Goal: Task Accomplishment & Management: Manage account settings

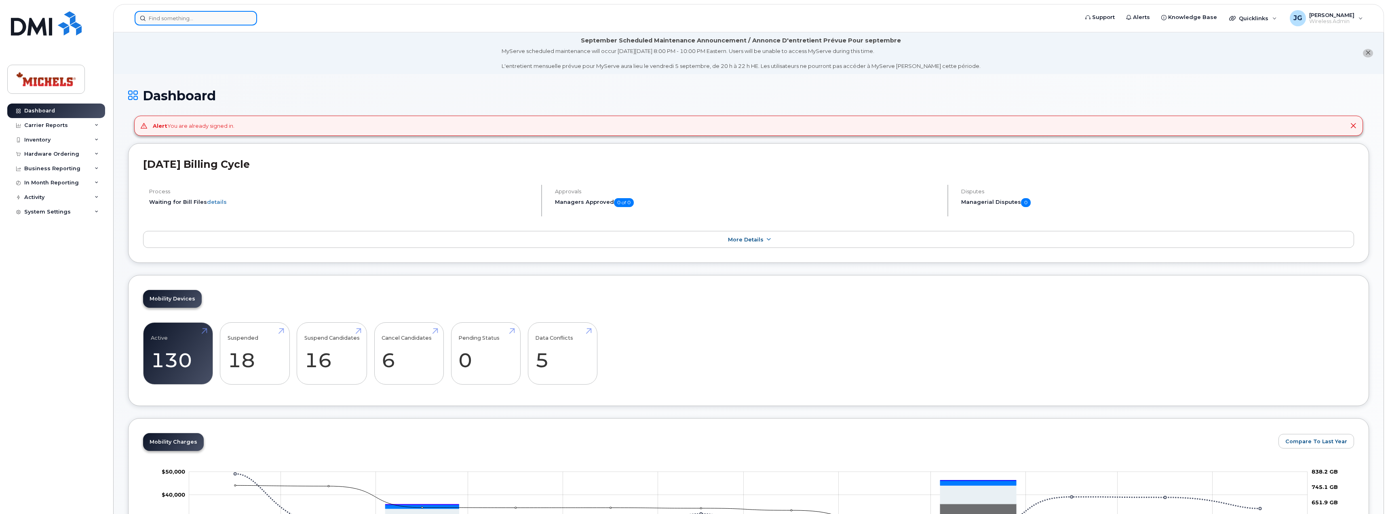
click at [179, 19] on input at bounding box center [196, 18] width 122 height 15
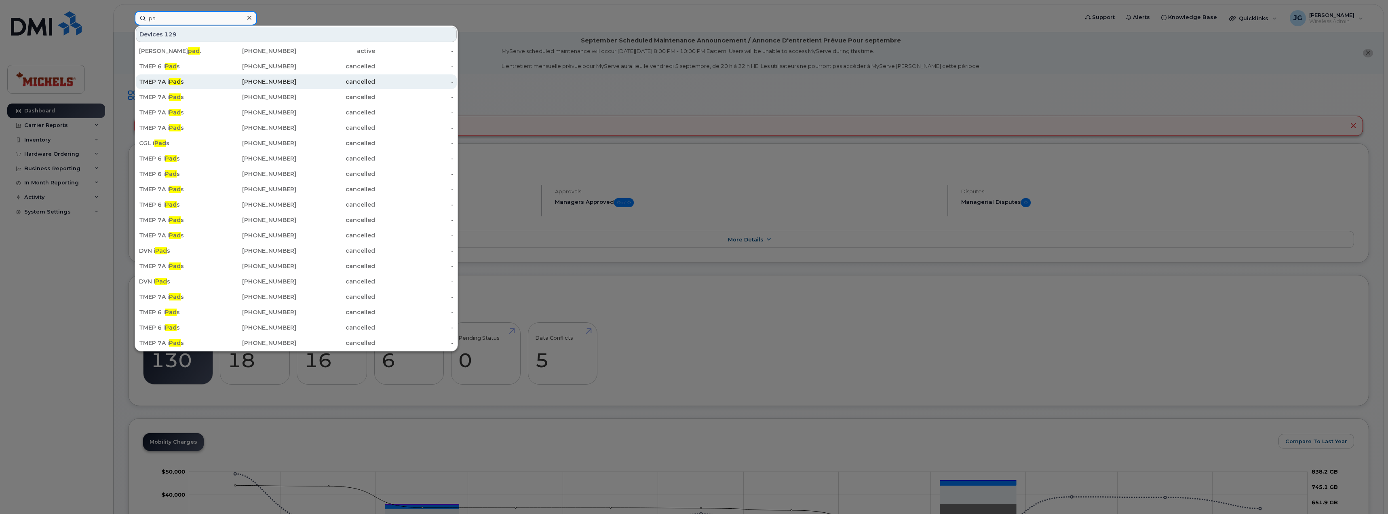
type input "p"
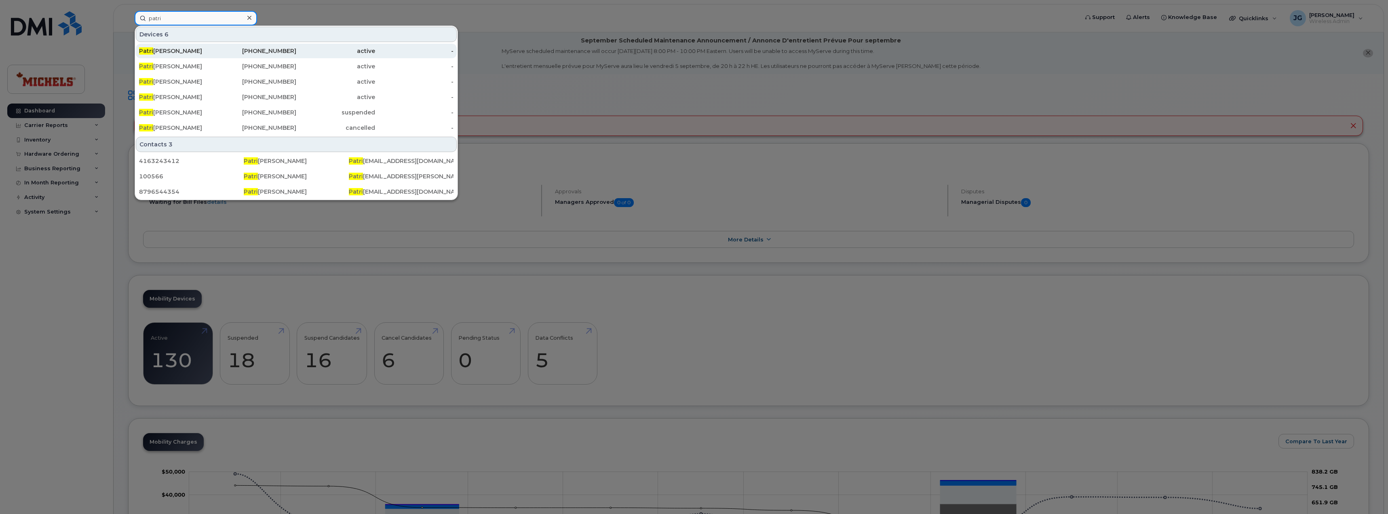
type input "patri"
click at [203, 56] on div "Patri ck O'Keefe" at bounding box center [178, 51] width 79 height 15
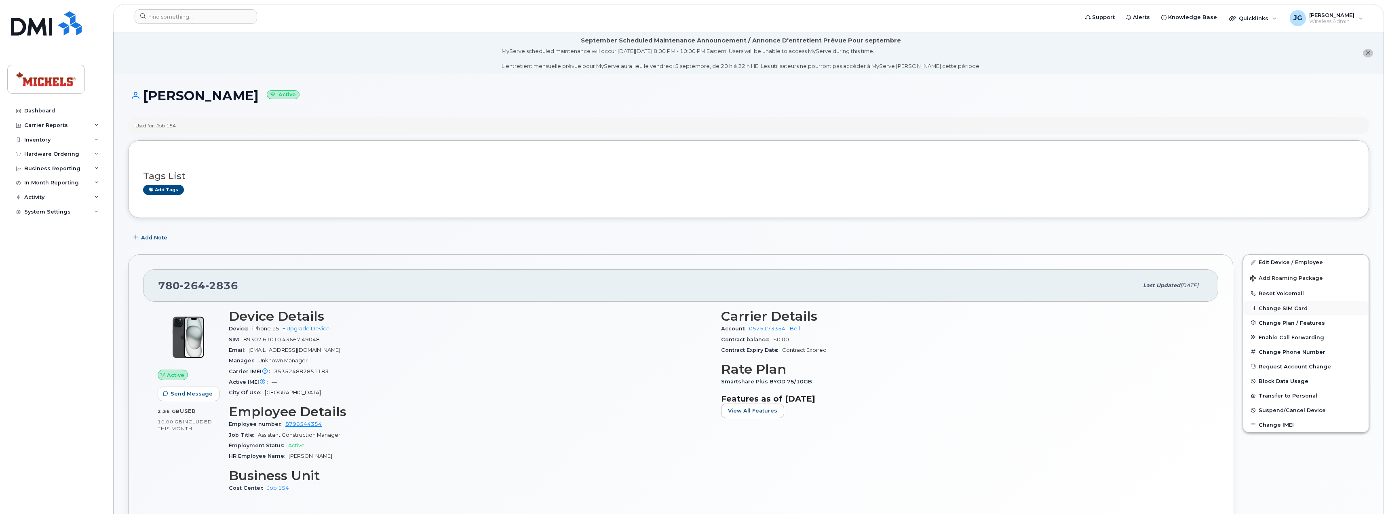
click at [1276, 309] on button "Change SIM Card" at bounding box center [1305, 308] width 125 height 15
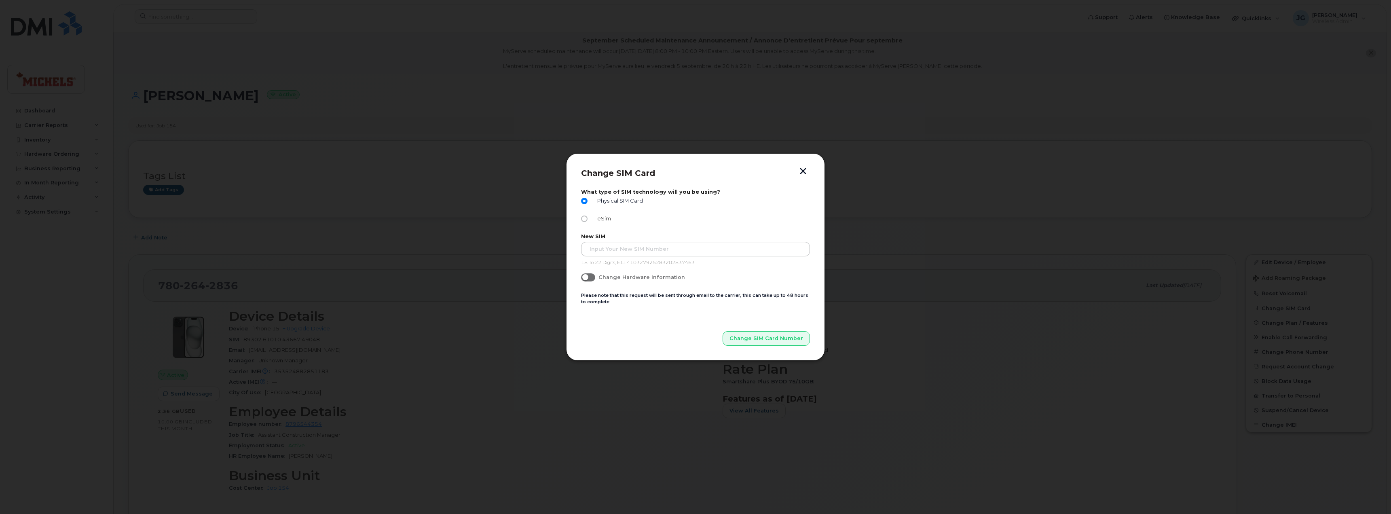
click at [584, 219] on input "eSim" at bounding box center [584, 218] width 6 height 6
radio input "true"
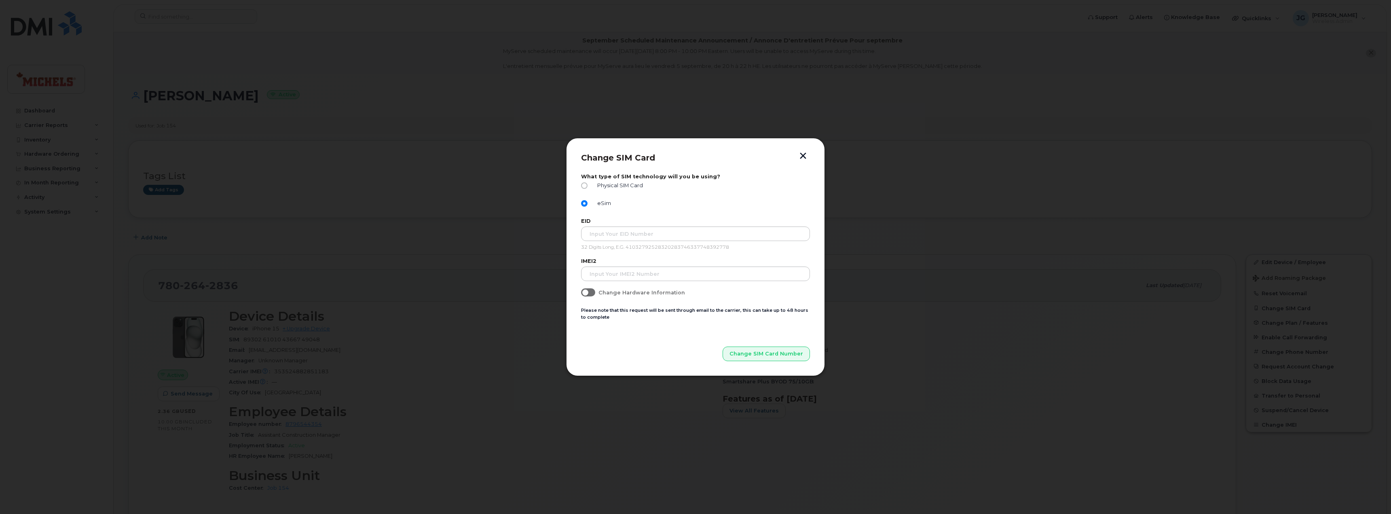
click at [806, 158] on button "button" at bounding box center [803, 156] width 12 height 8
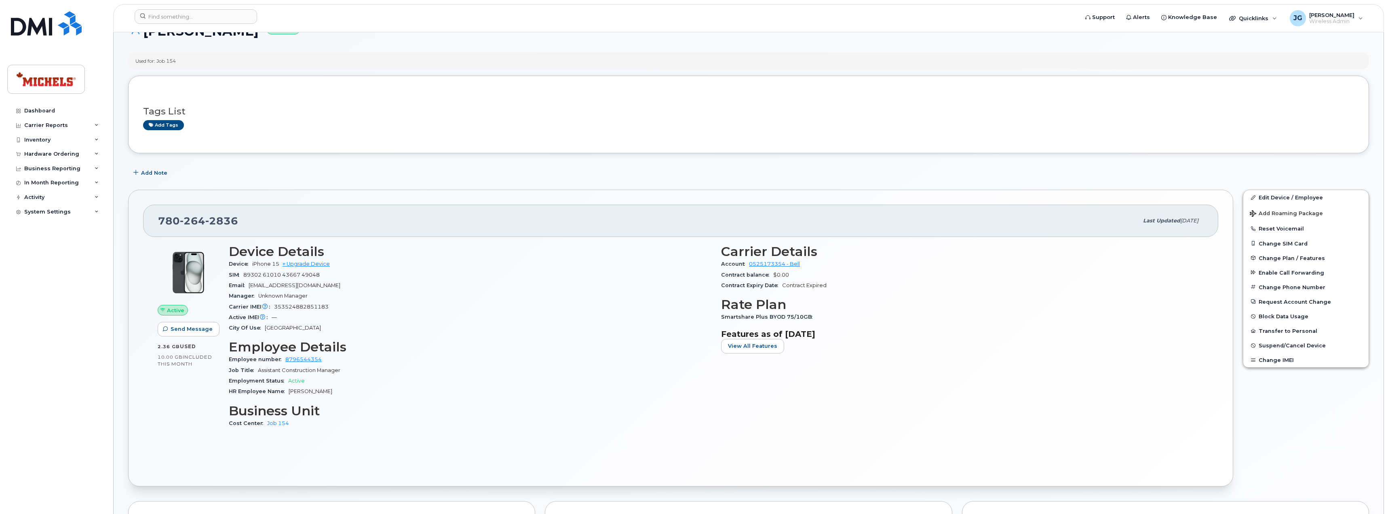
scroll to position [40, 0]
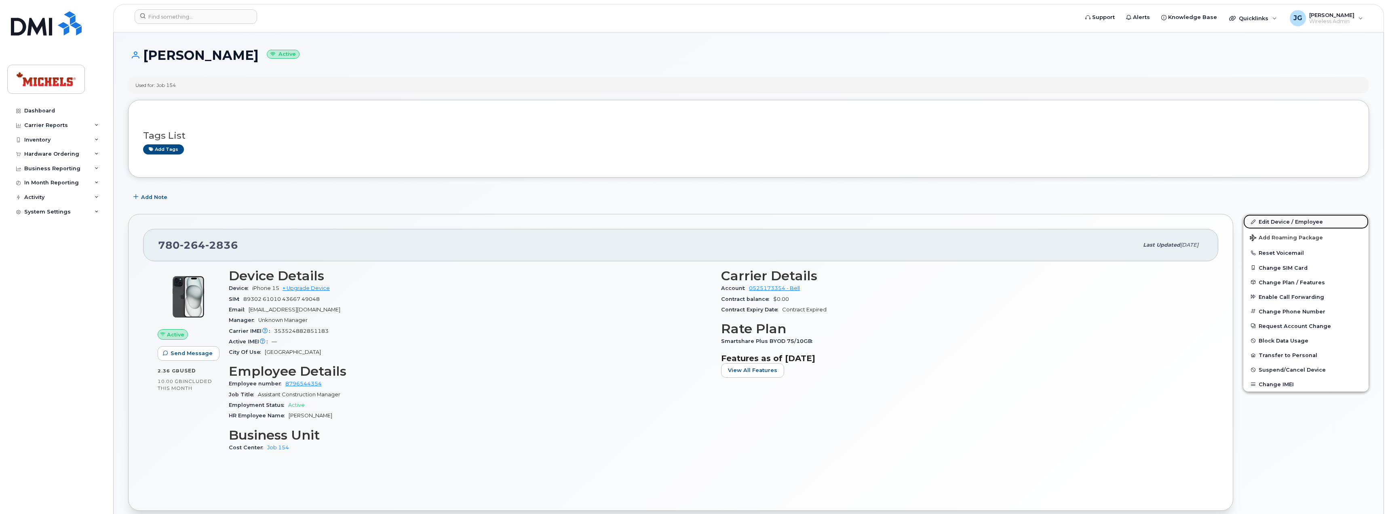
click at [1293, 222] on link "Edit Device / Employee" at bounding box center [1305, 221] width 125 height 15
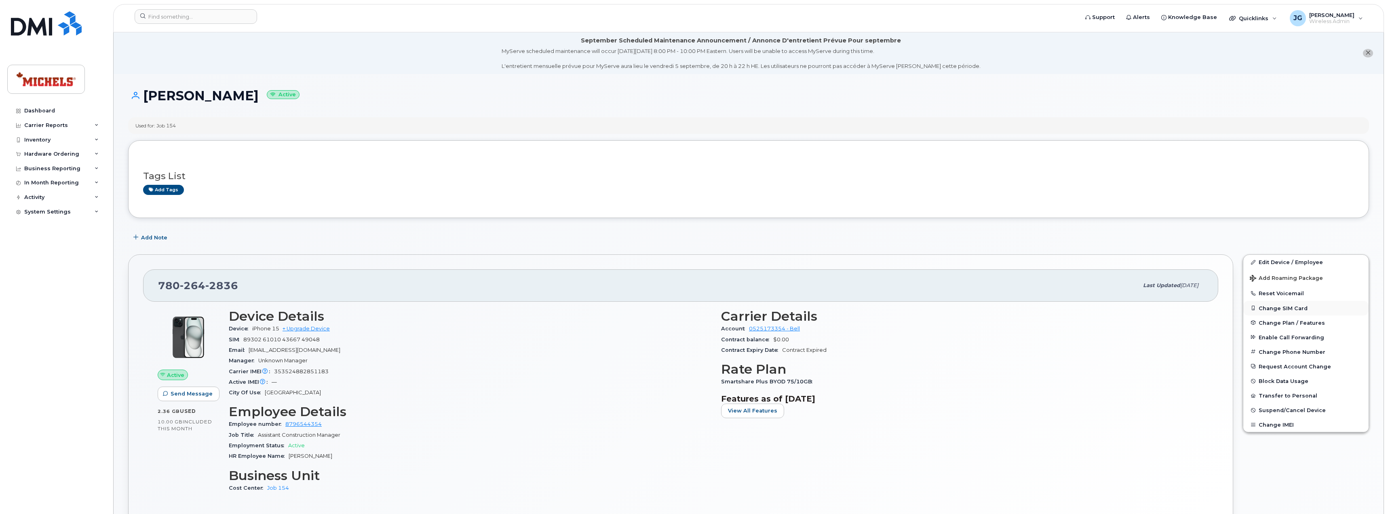
click at [1285, 308] on button "Change SIM Card" at bounding box center [1305, 308] width 125 height 15
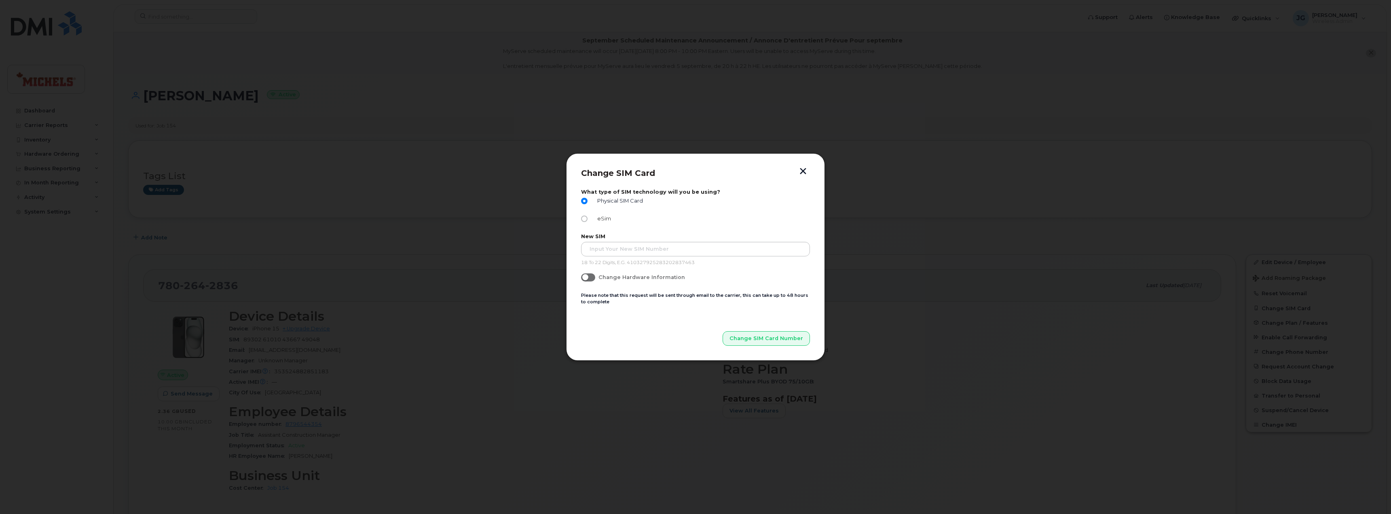
click at [586, 220] on input "eSim" at bounding box center [584, 218] width 6 height 6
radio input "true"
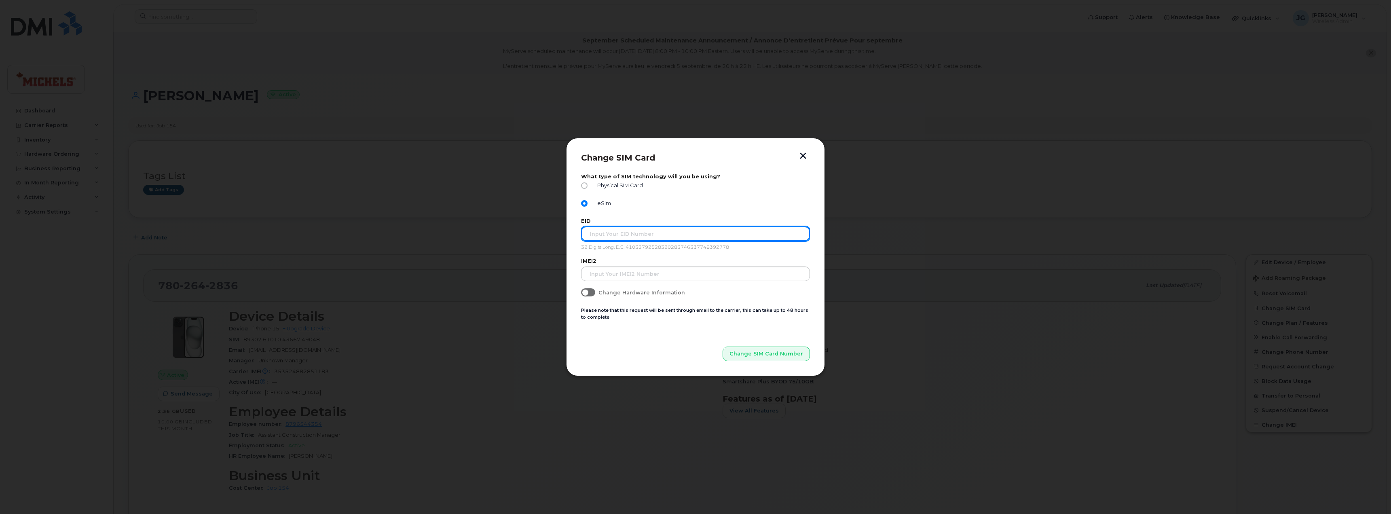
click at [651, 237] on input "text" at bounding box center [695, 233] width 229 height 15
paste input "89049032007208882600188541515867"
type input "89049032007208882600188541515867"
click at [604, 253] on form "What type of SIM technology will you be using? Physical SIM Card eSim EID 89049…" at bounding box center [695, 266] width 229 height 187
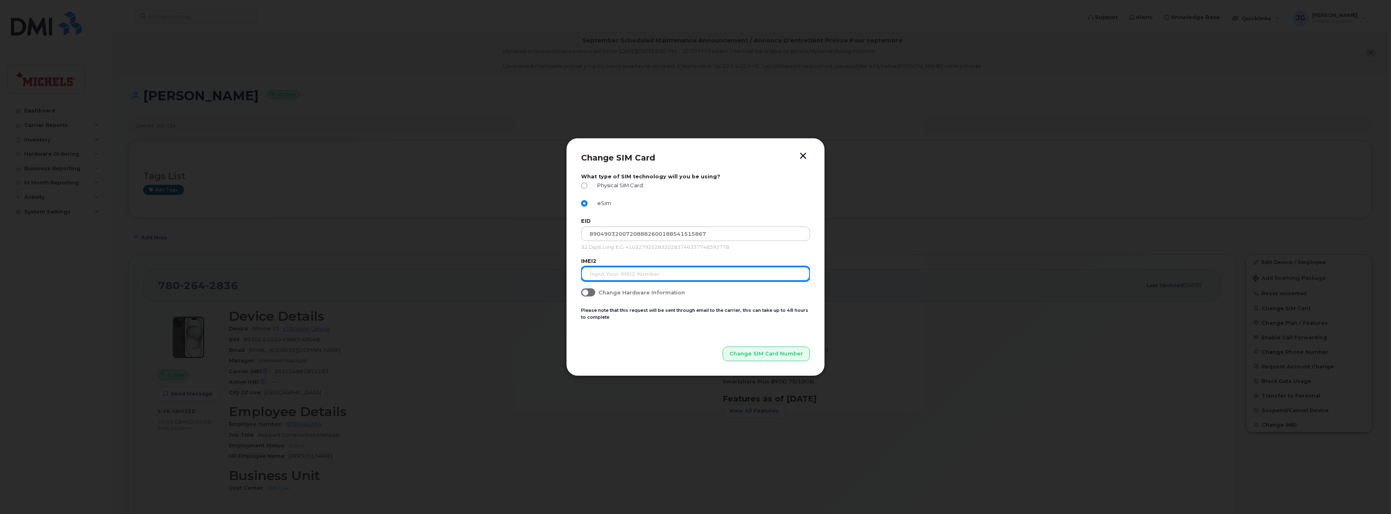
click at [606, 274] on input "text" at bounding box center [695, 273] width 229 height 15
paste input "353524882935762"
type input "353524882935762"
click at [595, 295] on label "Change Hardware Information" at bounding box center [633, 292] width 104 height 8
click at [587, 295] on input "Change Hardware Information" at bounding box center [584, 291] width 6 height 6
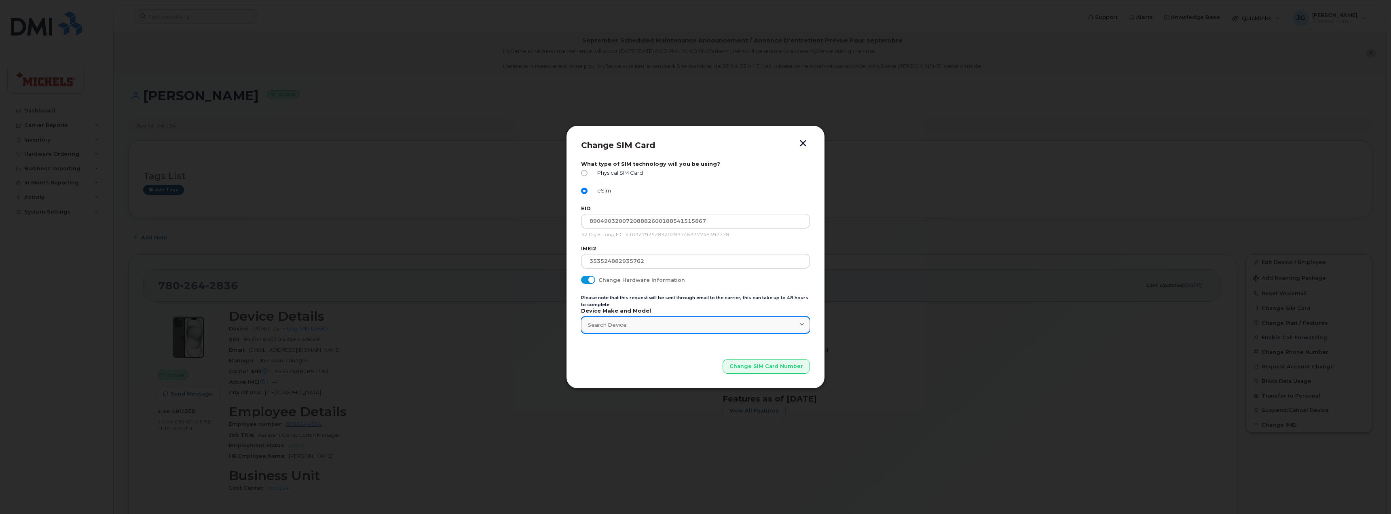
click at [801, 327] on icon at bounding box center [801, 324] width 5 height 5
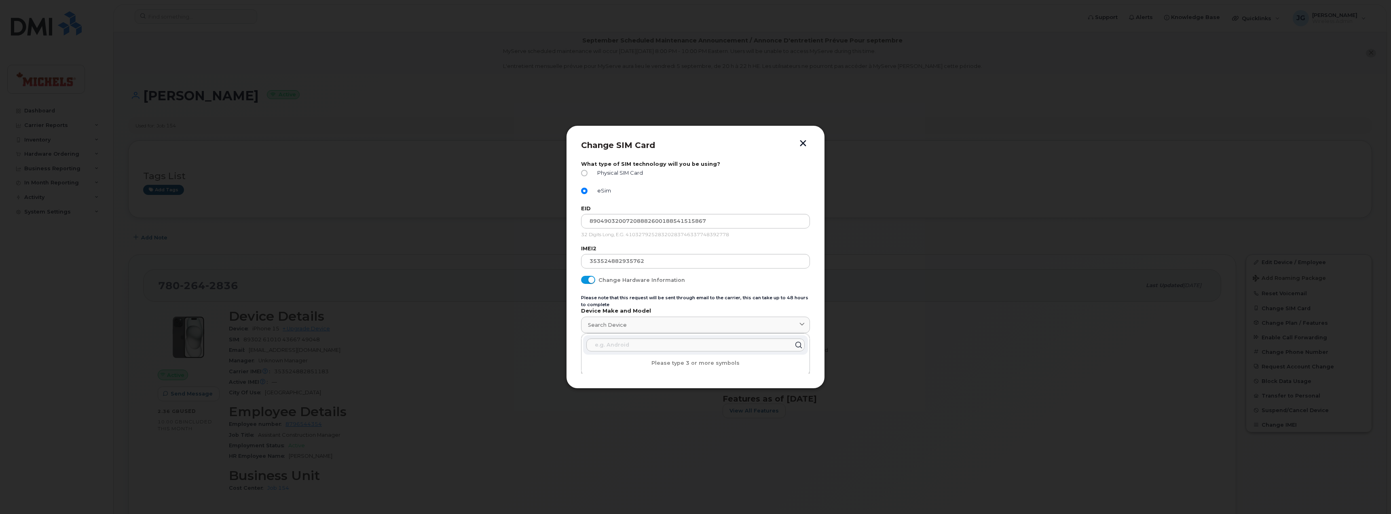
scroll to position [2, 0]
click at [585, 278] on input "Change Hardware Information" at bounding box center [584, 276] width 6 height 6
checkbox input "false"
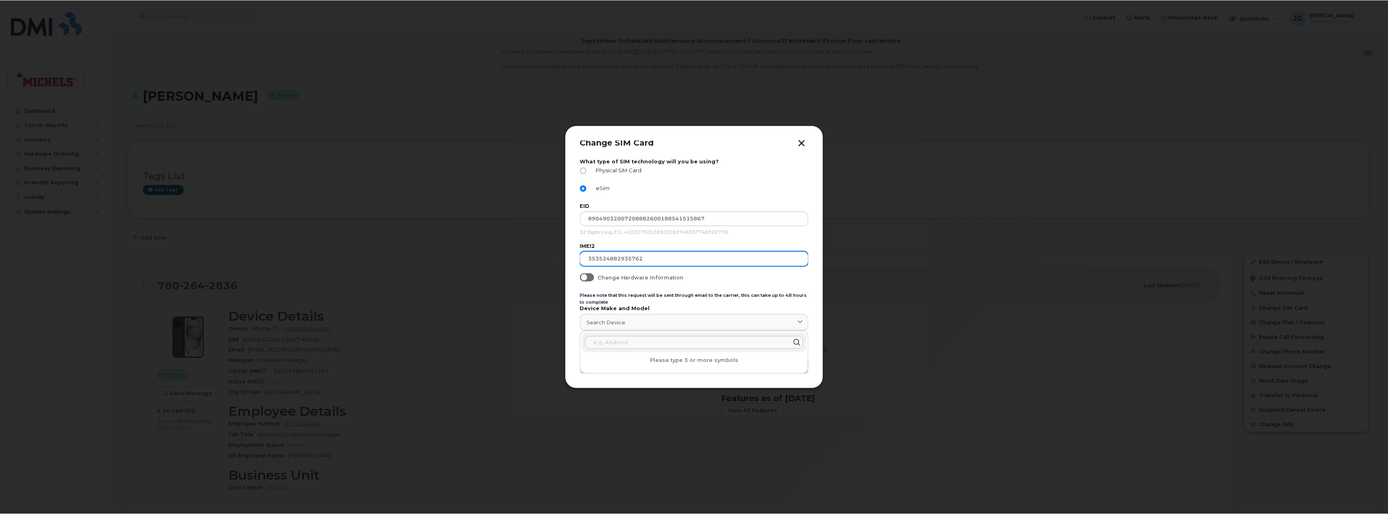
scroll to position [0, 0]
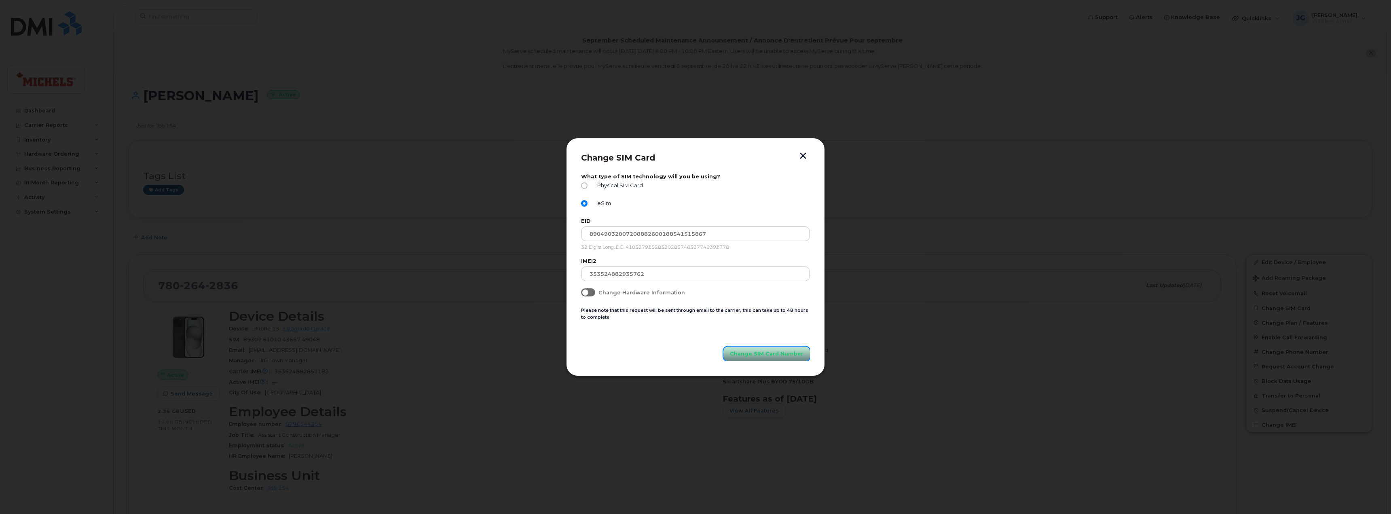
click at [765, 353] on span "Change SIM Card Number" at bounding box center [767, 354] width 74 height 8
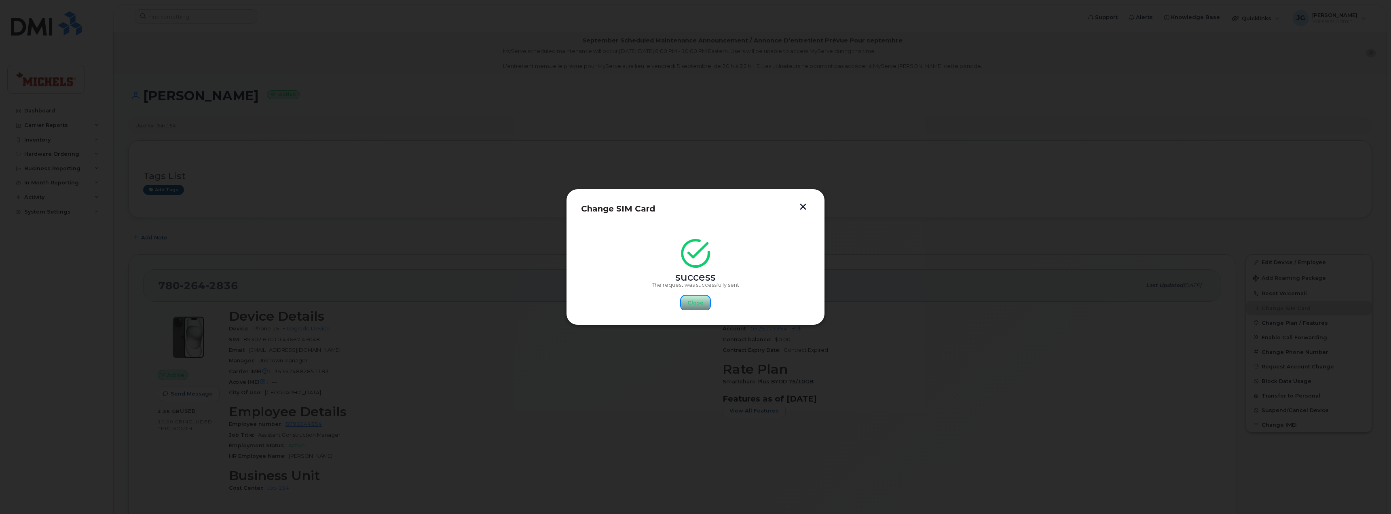
click at [689, 306] on span "Close" at bounding box center [695, 303] width 16 height 8
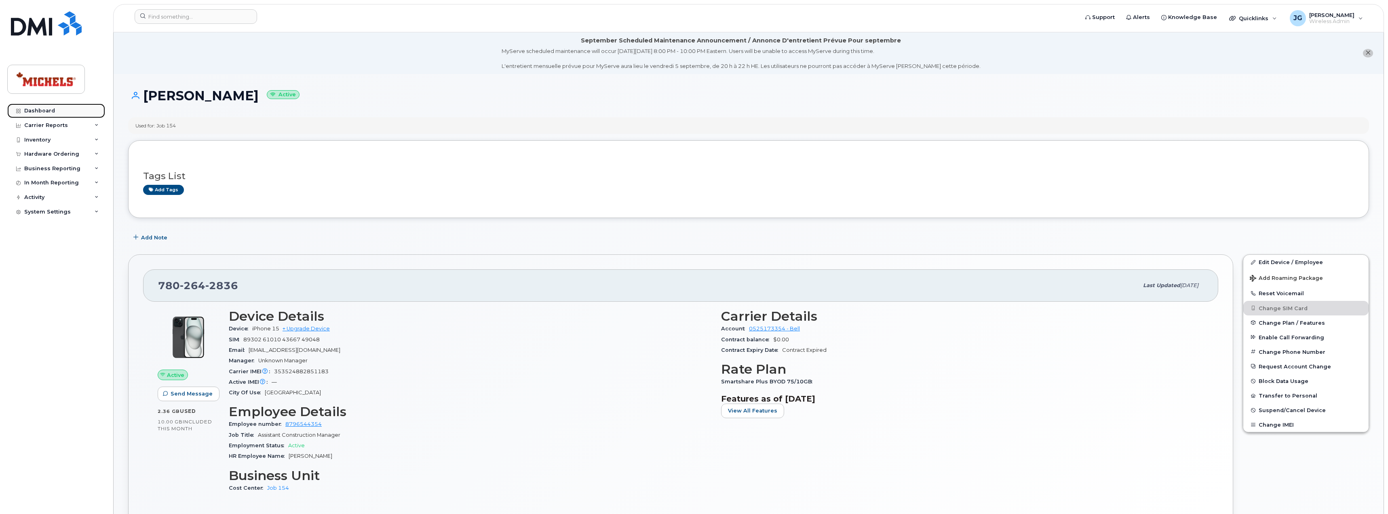
click at [27, 111] on div "Dashboard" at bounding box center [39, 111] width 31 height 6
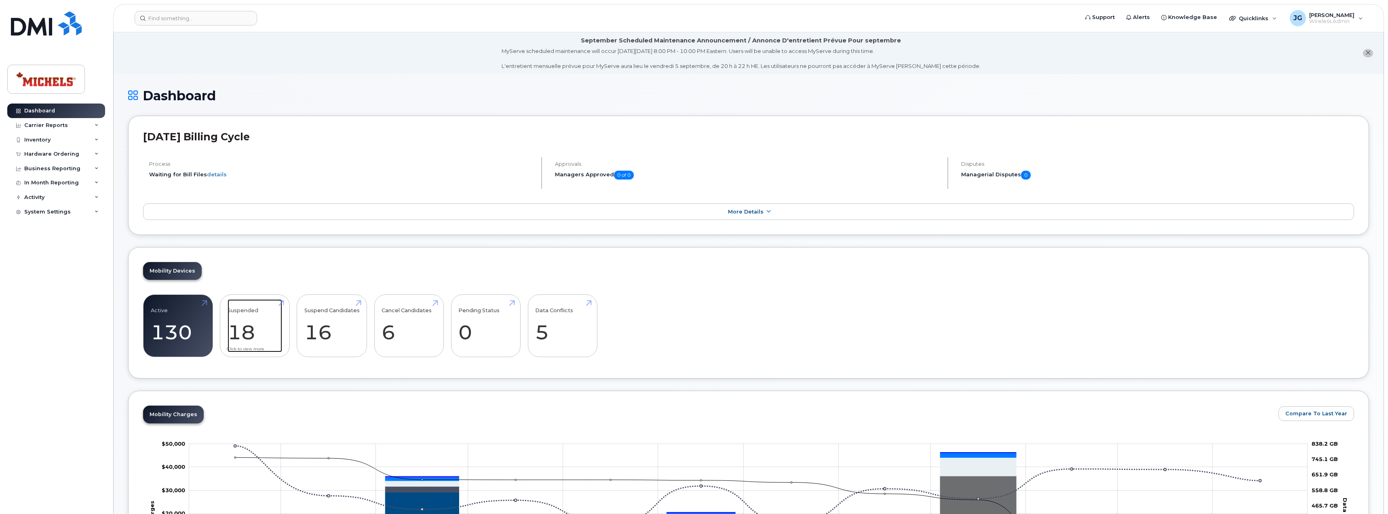
click at [257, 331] on link "Suspended 18" at bounding box center [255, 325] width 55 height 53
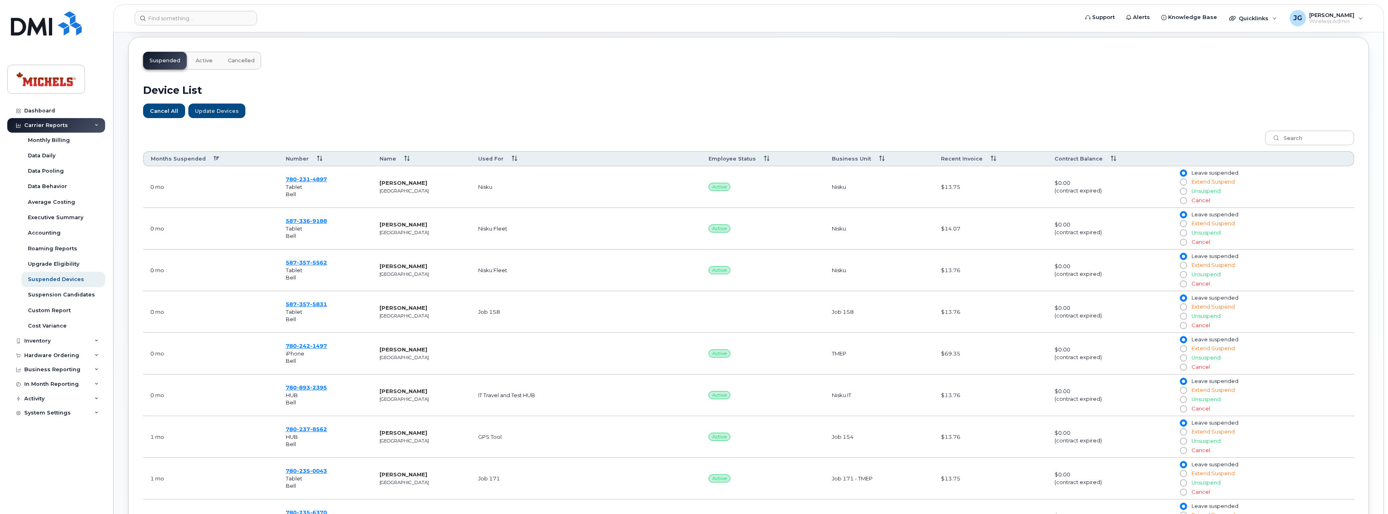
scroll to position [243, 0]
click at [209, 160] on th "Months Suspended" at bounding box center [210, 158] width 135 height 15
click at [39, 21] on img at bounding box center [46, 23] width 71 height 24
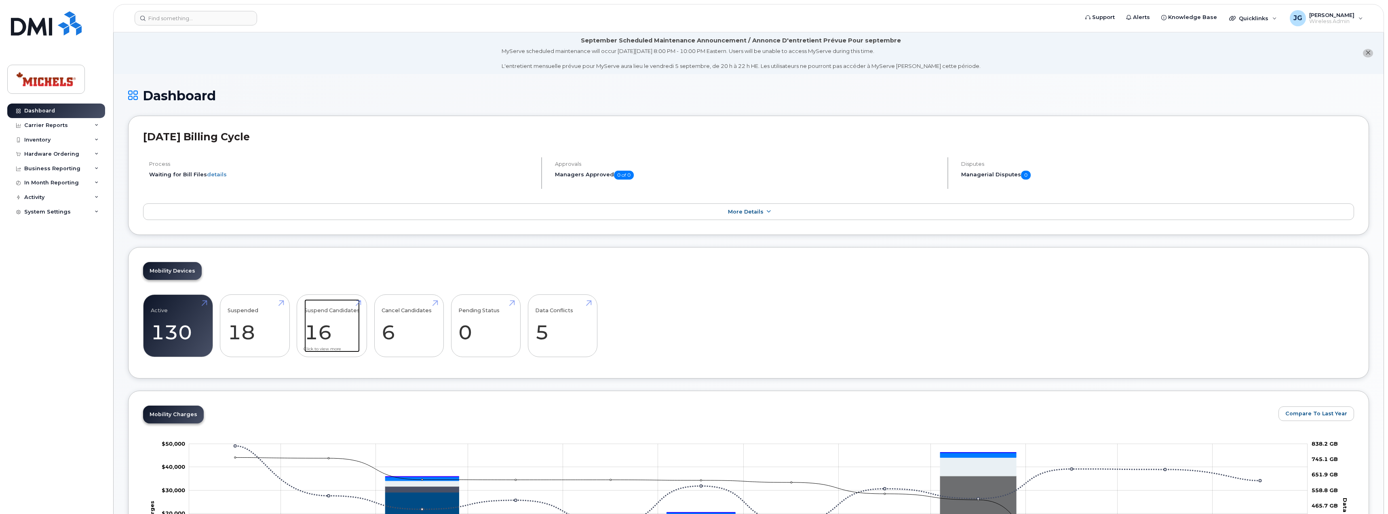
click at [337, 317] on link "Suspend Candidates 16" at bounding box center [331, 325] width 55 height 53
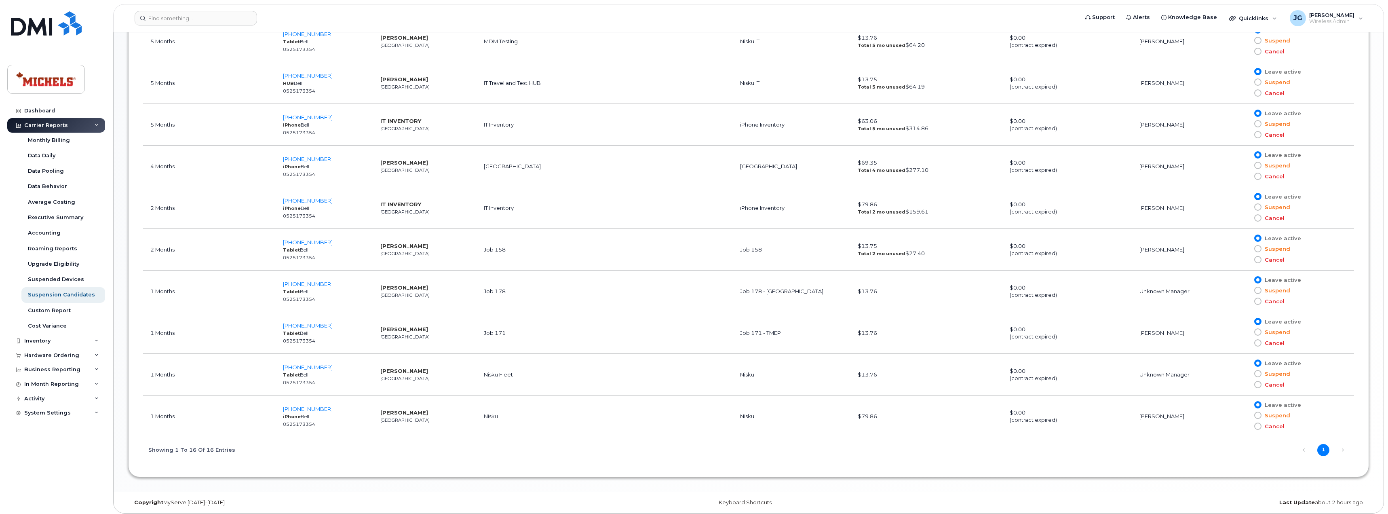
scroll to position [785, 0]
click at [56, 27] on img at bounding box center [46, 23] width 71 height 24
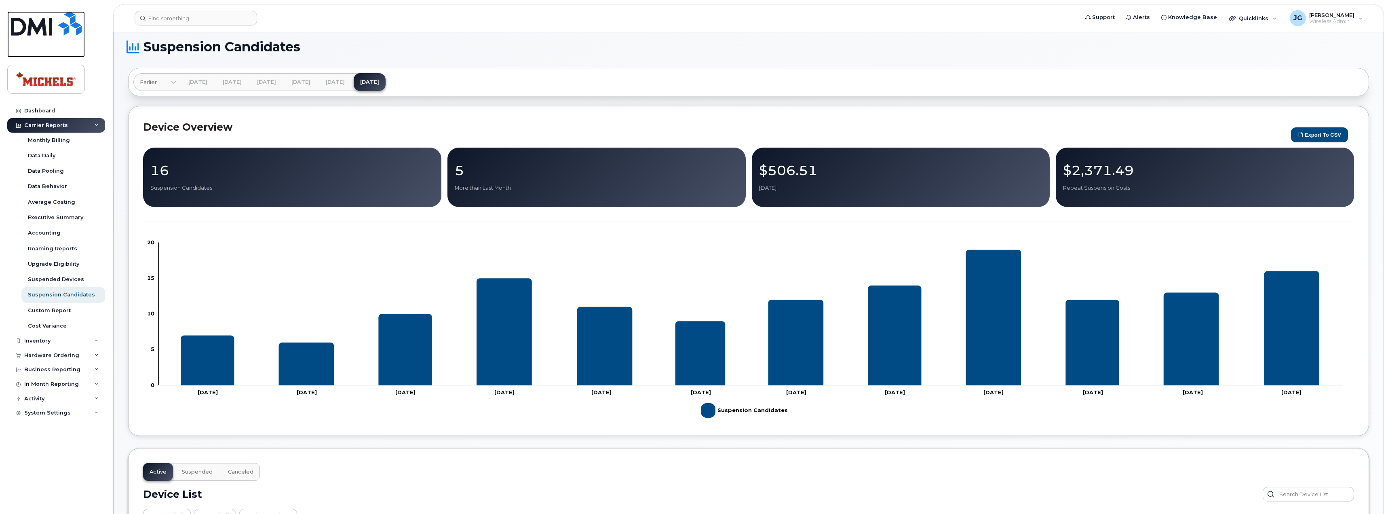
scroll to position [0, 0]
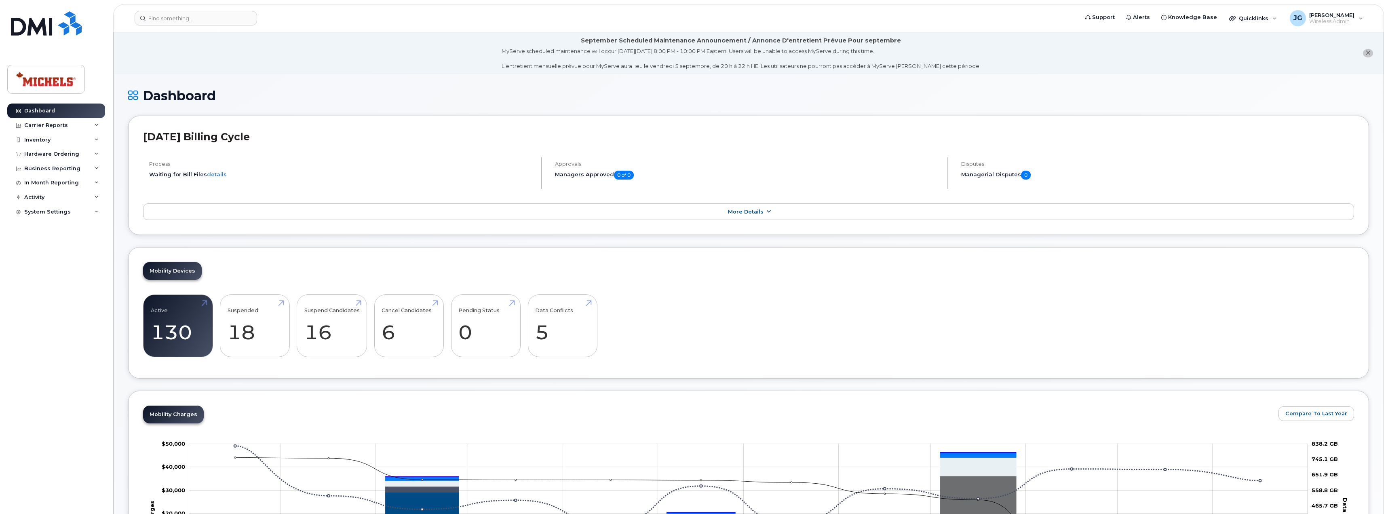
click at [760, 215] on link "More Details" at bounding box center [748, 211] width 1211 height 17
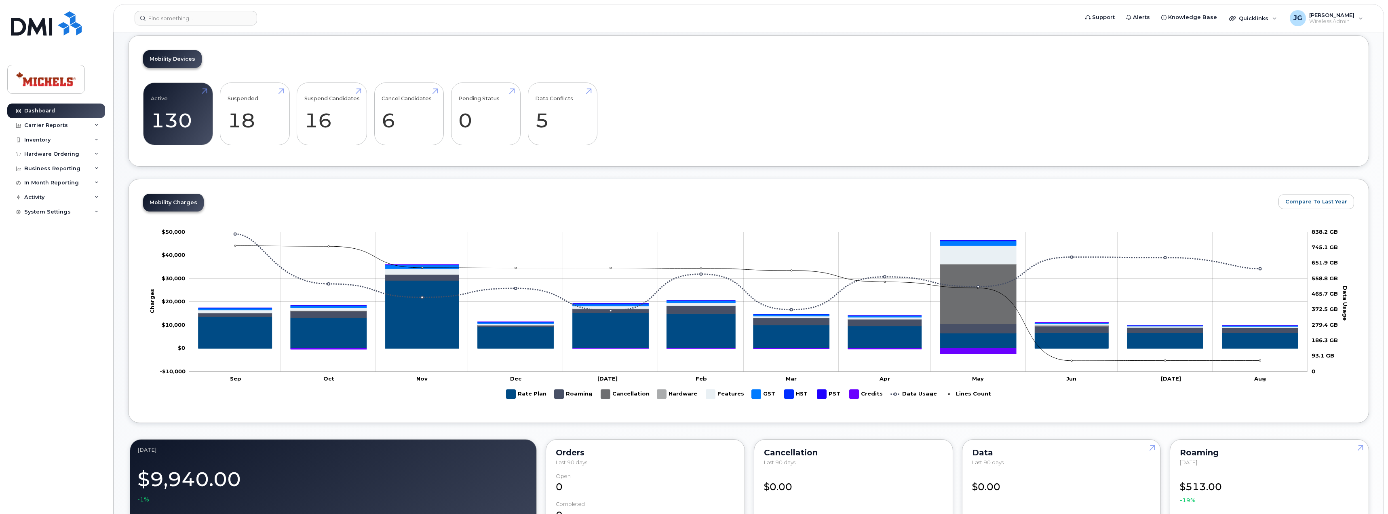
scroll to position [281, 0]
